Goal: Information Seeking & Learning: Find specific fact

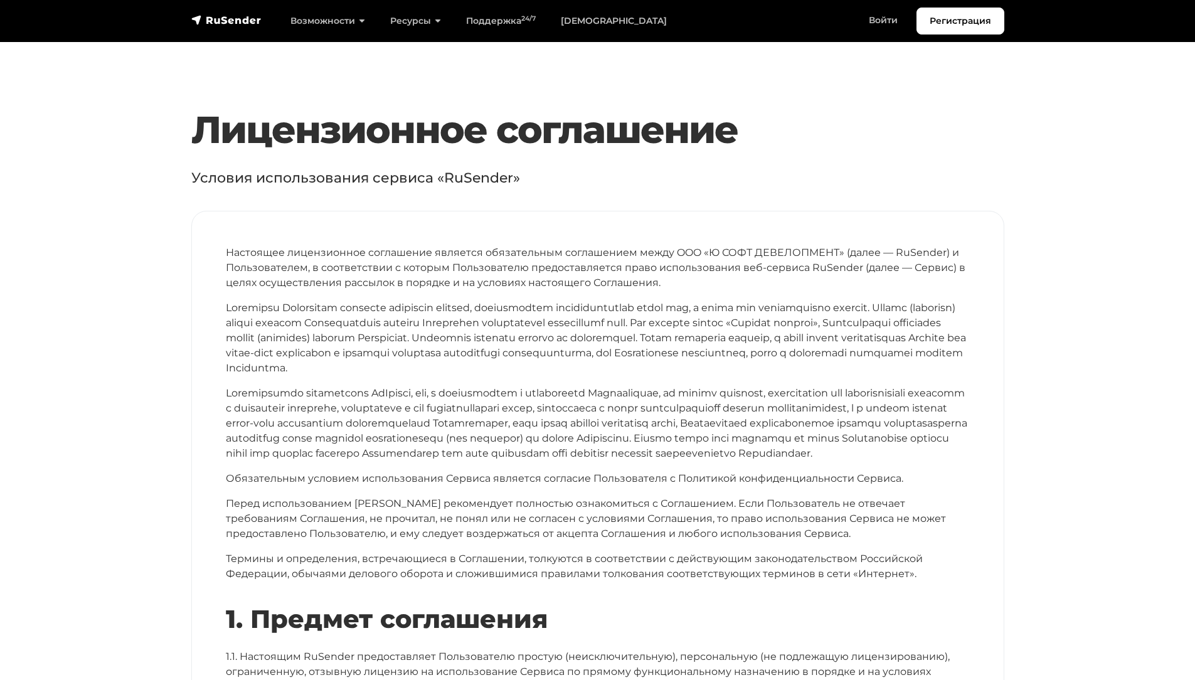
click at [462, 179] on p "Условия использования сервиса «RuSender»" at bounding box center [597, 177] width 813 height 21
copy p "RuSender"
drag, startPoint x: 673, startPoint y: 253, endPoint x: 840, endPoint y: 253, distance: 166.9
click at [840, 253] on p "Настоящее лицензионное соглашение является обязательным соглашением между OOO «…" at bounding box center [598, 267] width 744 height 45
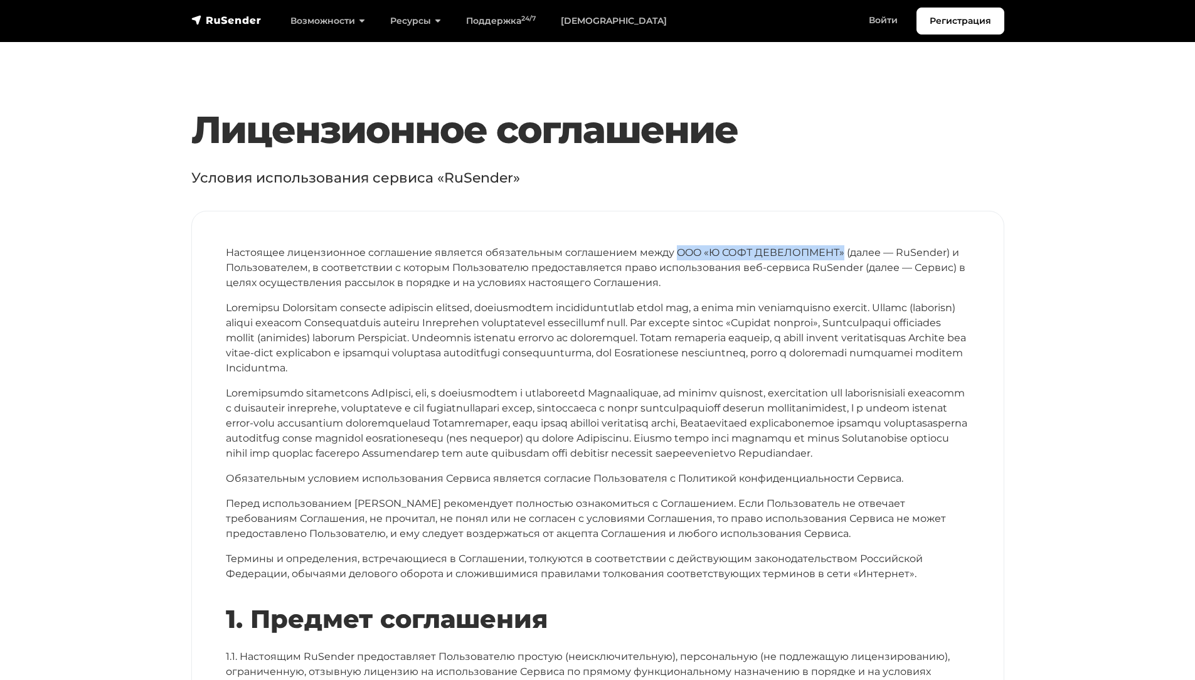
copy p "OOO «Ю СОФТ ДЕВЕЛОПМЕНТ»"
click at [419, 407] on p at bounding box center [598, 423] width 744 height 75
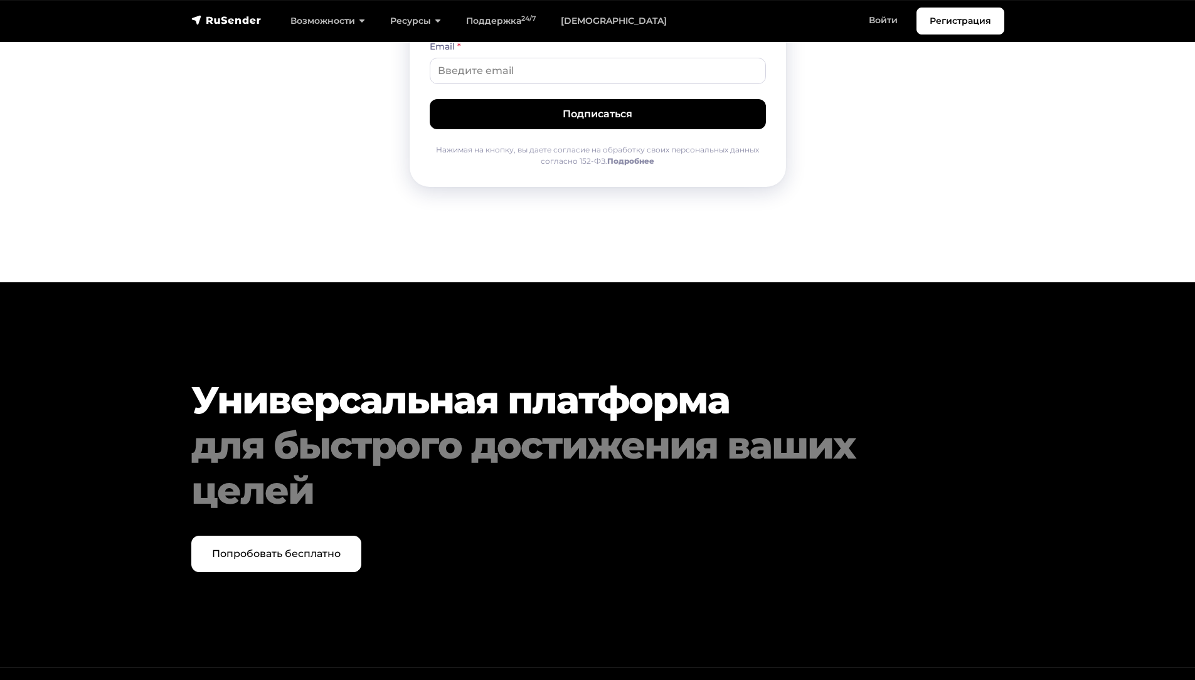
scroll to position [6644, 0]
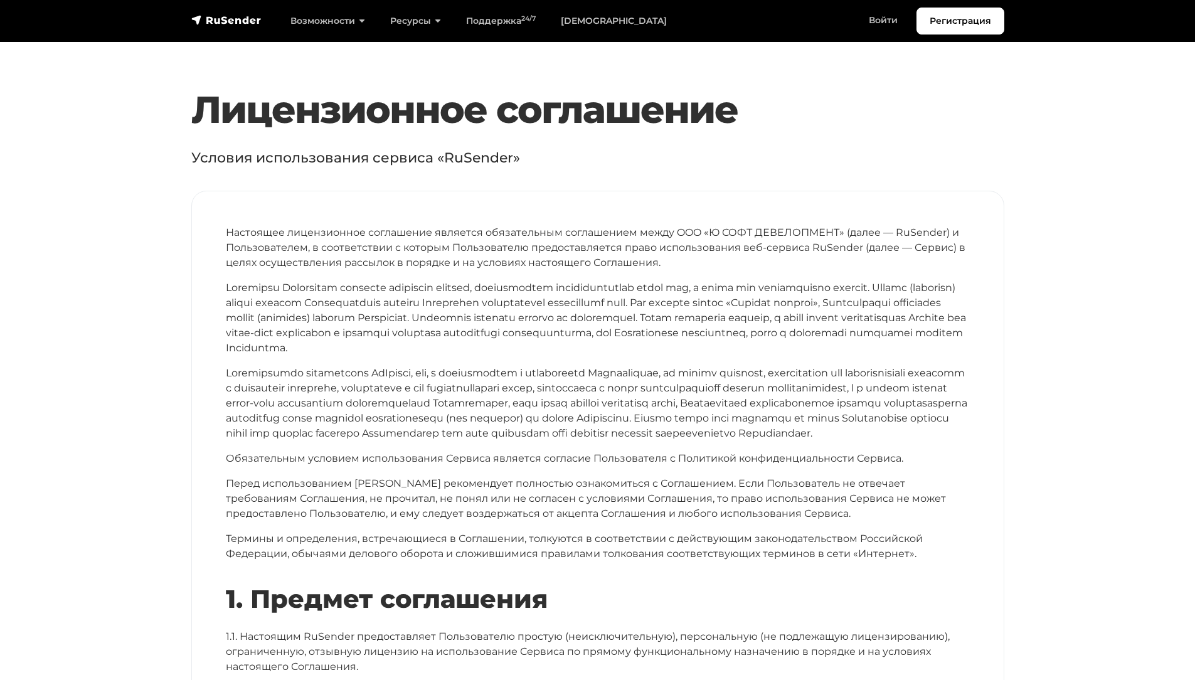
scroll to position [0, 0]
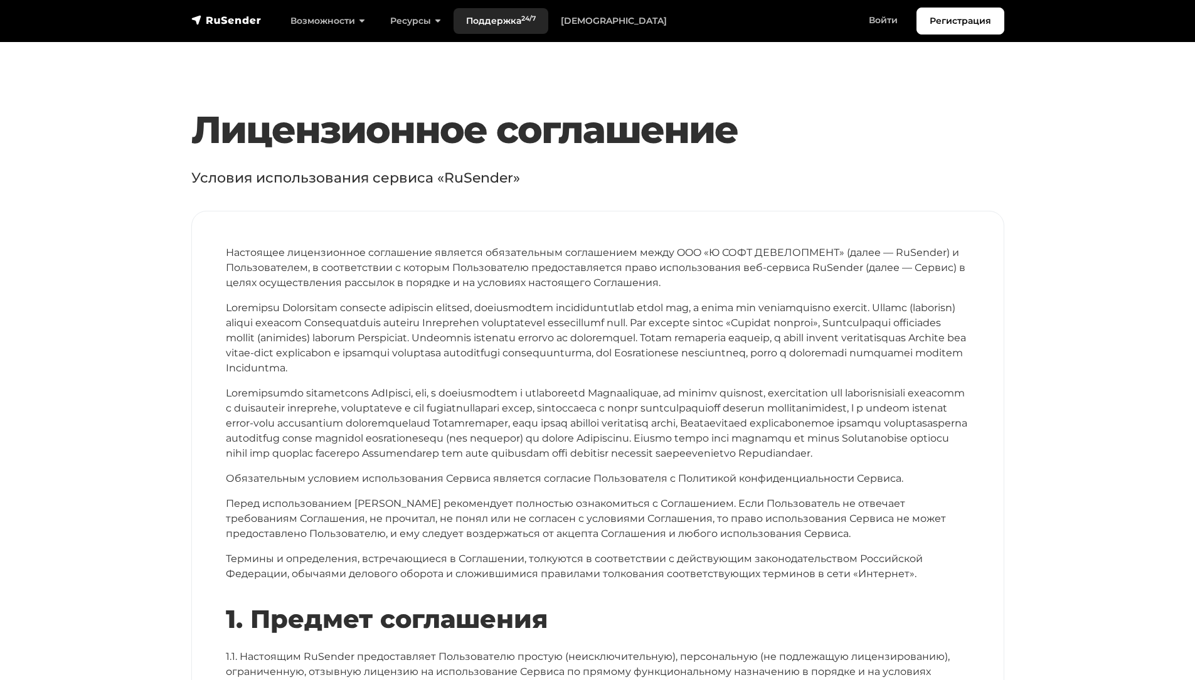
click at [492, 13] on link "Поддержка 24/7" at bounding box center [501, 21] width 95 height 26
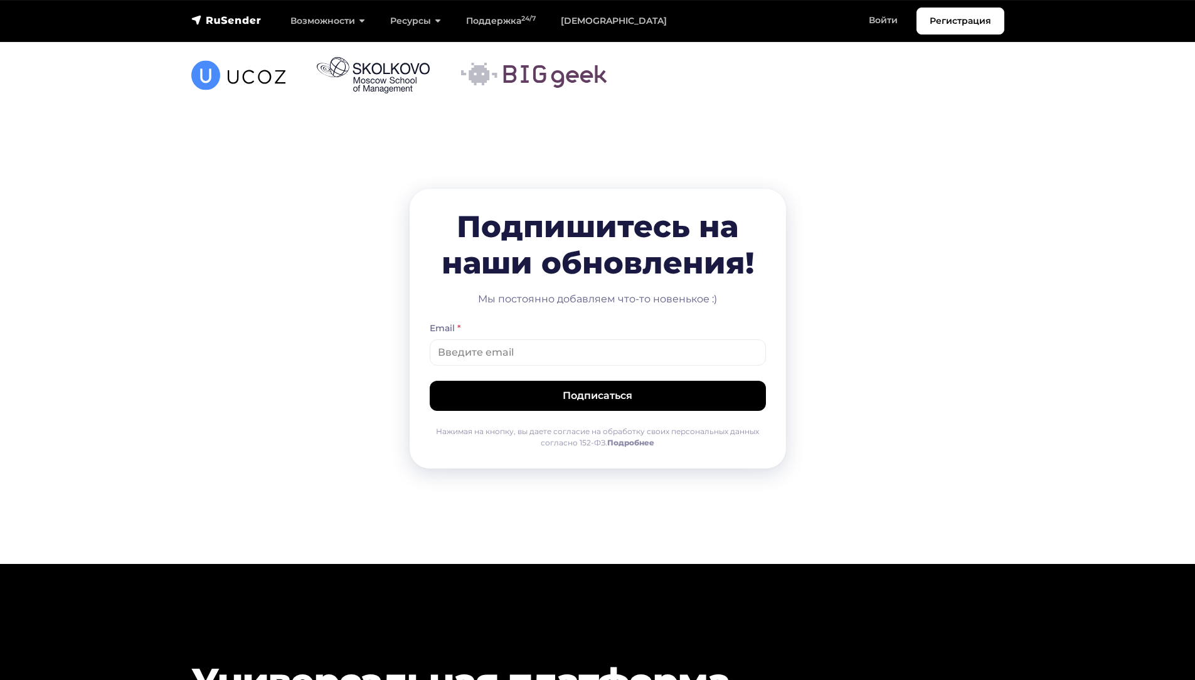
scroll to position [3216, 0]
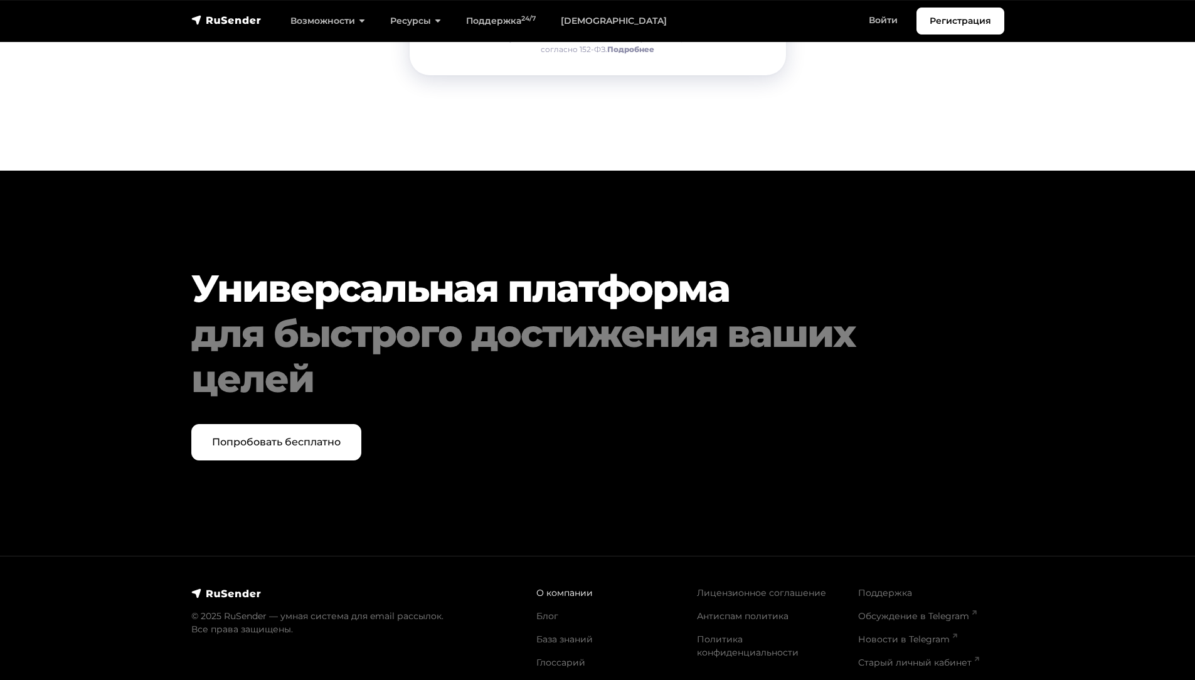
click at [550, 587] on link "О компании" at bounding box center [564, 592] width 56 height 11
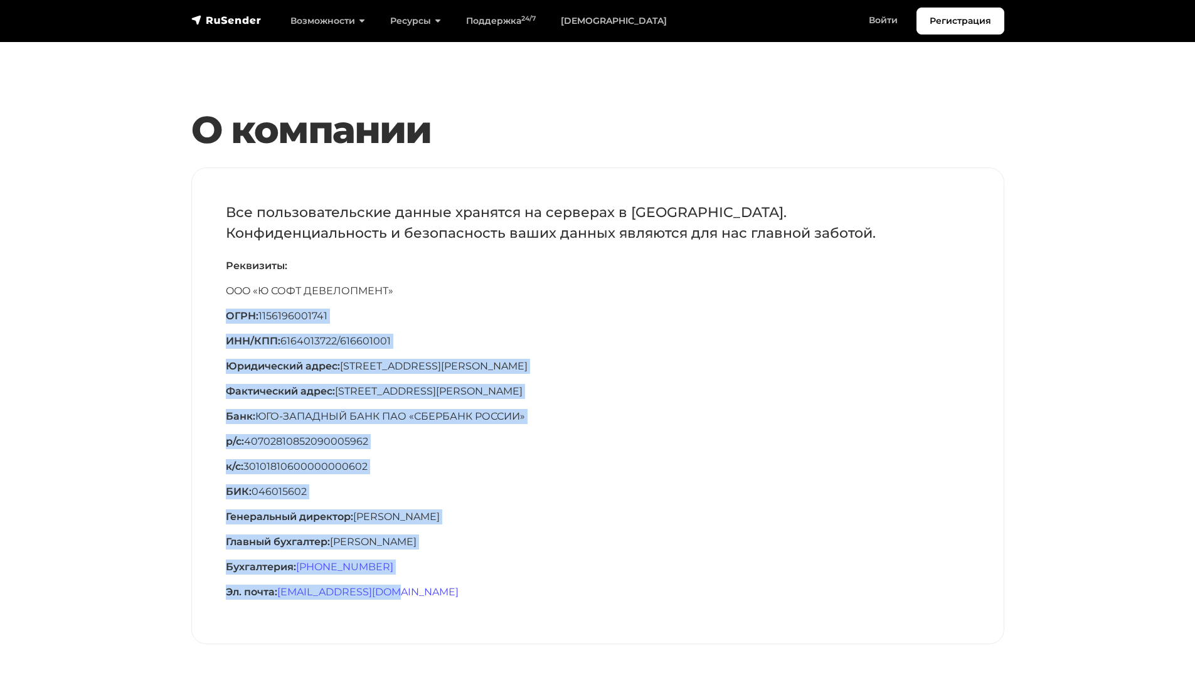
drag, startPoint x: 428, startPoint y: 602, endPoint x: 228, endPoint y: 314, distance: 350.8
click at [228, 314] on div "Все пользовательские данные хранятся на серверах в [GEOGRAPHIC_DATA]. Конфиденц…" at bounding box center [598, 405] width 812 height 475
copy div "ОГРН: 1156196001741 ИНН/КПП: 6164013722/616601001 Юридический адрес: [STREET_AD…"
click at [418, 344] on p "ИНН/КПП: 6164013722/616601001" at bounding box center [598, 341] width 744 height 15
